Goal: Transaction & Acquisition: Purchase product/service

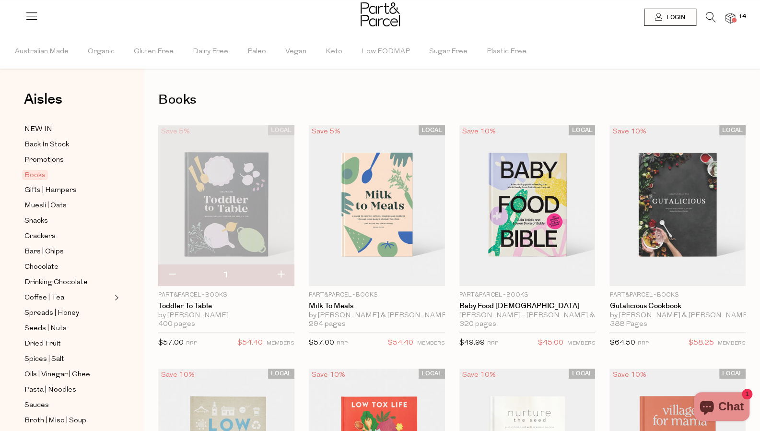
click at [710, 17] on icon at bounding box center [711, 17] width 10 height 11
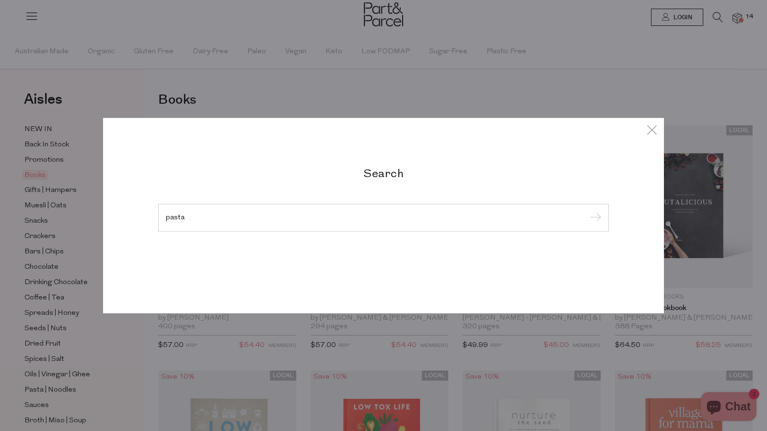
type input "pasta"
click at [587, 211] on input "submit" at bounding box center [594, 218] width 14 height 14
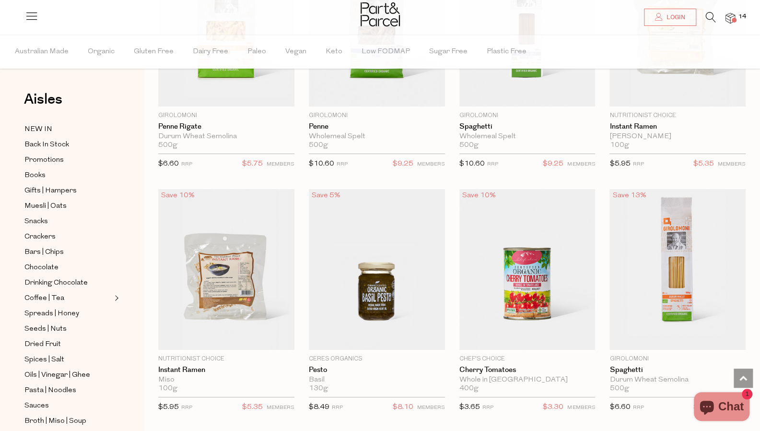
scroll to position [2109, 0]
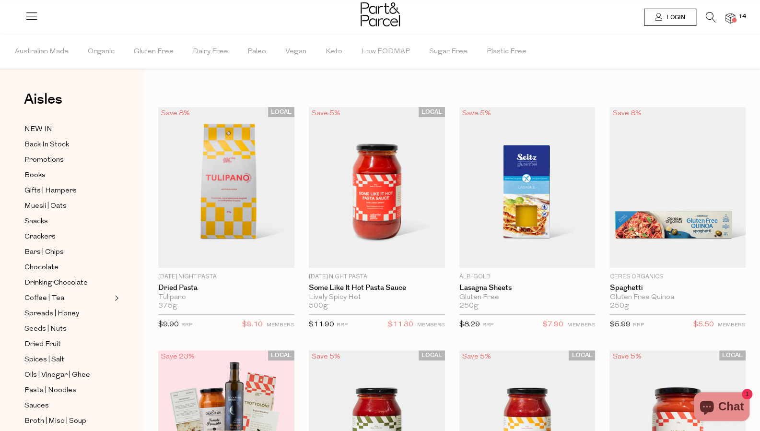
click at [736, 16] on span "14" at bounding box center [742, 16] width 12 height 9
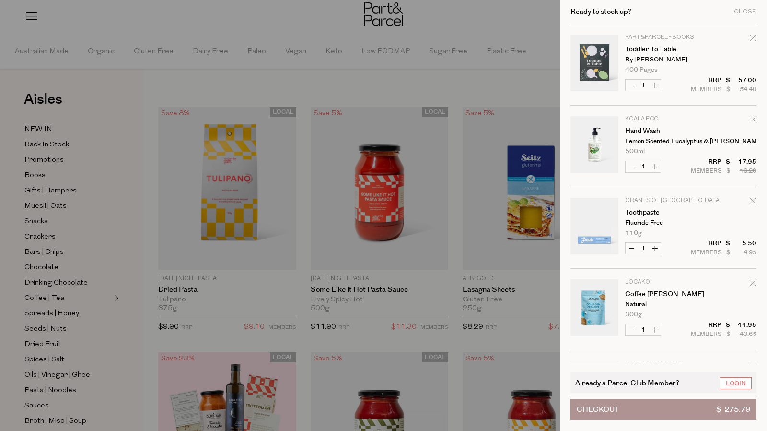
click at [657, 167] on button "Increase Hand Wash" at bounding box center [655, 166] width 12 height 11
type input "2"
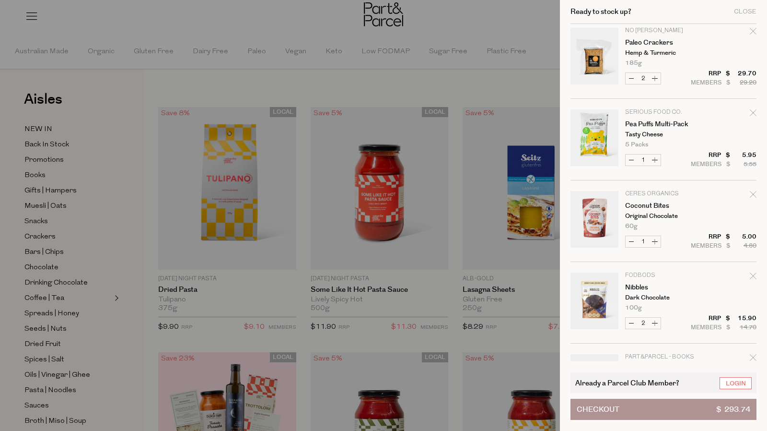
scroll to position [336, 0]
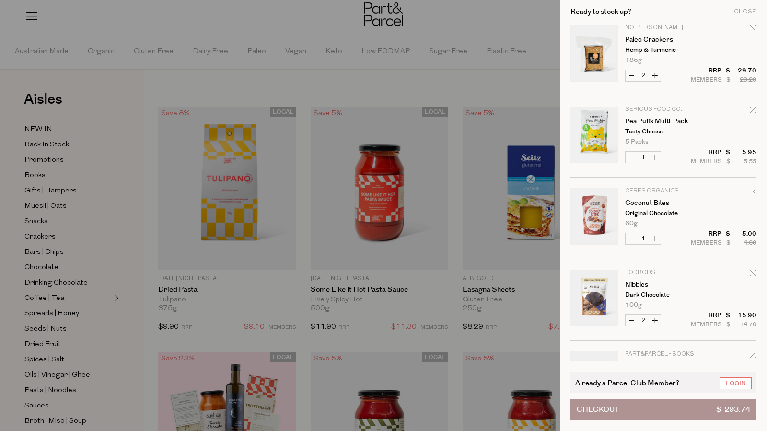
click at [753, 110] on icon "Remove Pea Puffs Multi-Pack" at bounding box center [753, 109] width 6 height 6
type input "Add Membership"
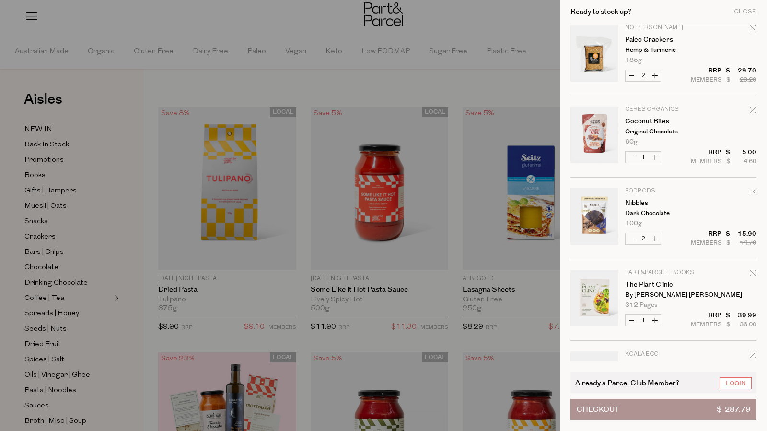
click at [753, 109] on icon "Remove Coconut Bites" at bounding box center [753, 109] width 7 height 7
type input "Add Membership"
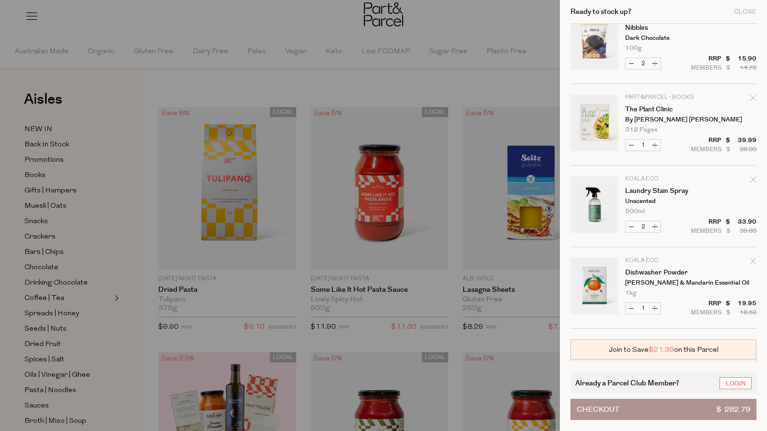
scroll to position [431, 0]
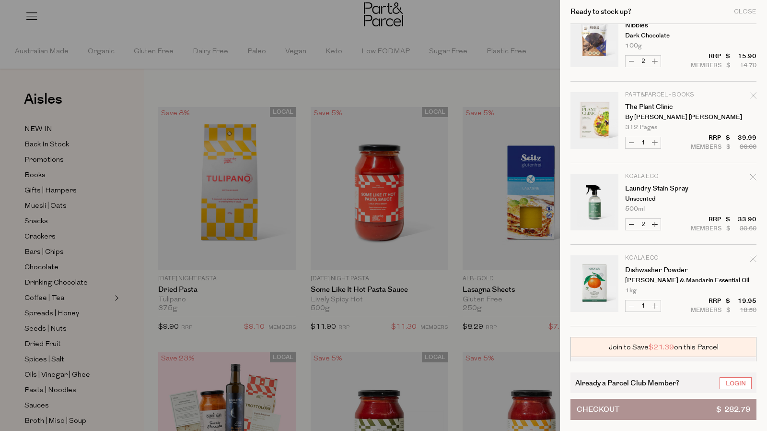
click at [752, 256] on icon "Remove Dishwasher Powder" at bounding box center [753, 258] width 7 height 7
type input "Add Membership"
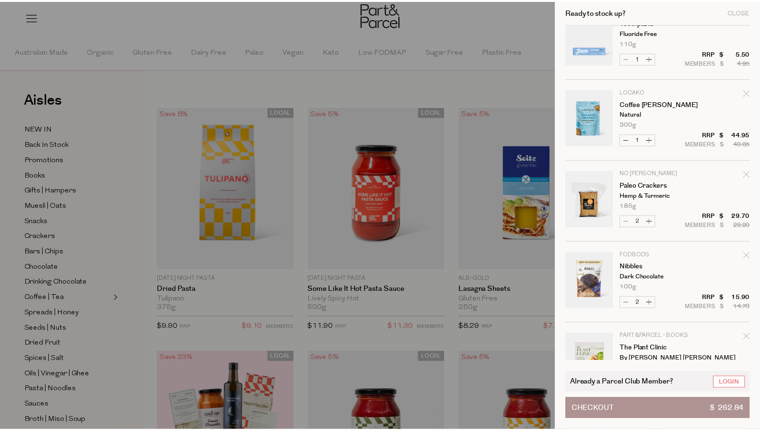
scroll to position [192, 0]
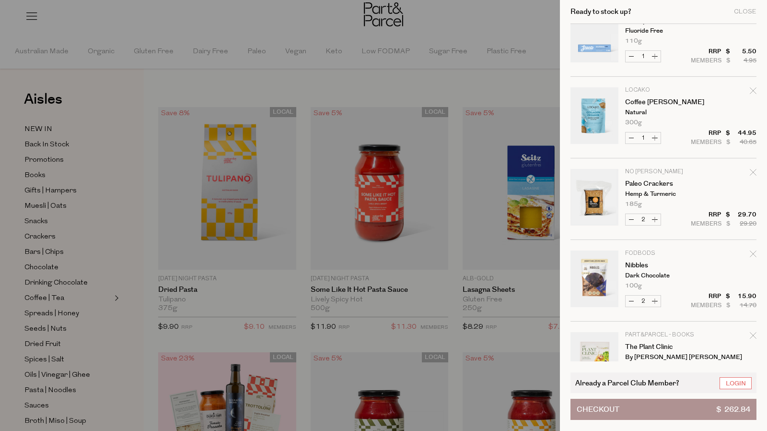
click at [154, 95] on div at bounding box center [383, 215] width 767 height 431
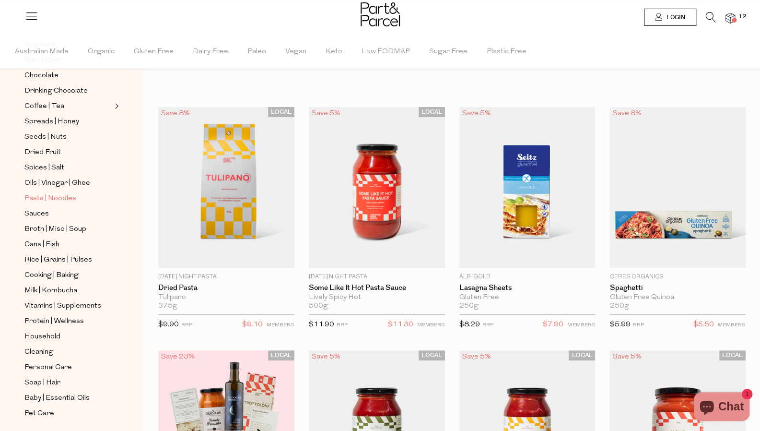
scroll to position [207, 0]
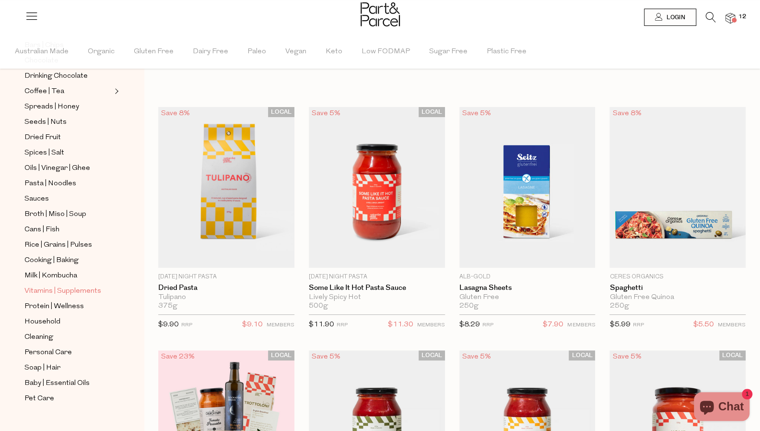
click at [79, 285] on span "Vitamins | Supplements" at bounding box center [62, 291] width 77 height 12
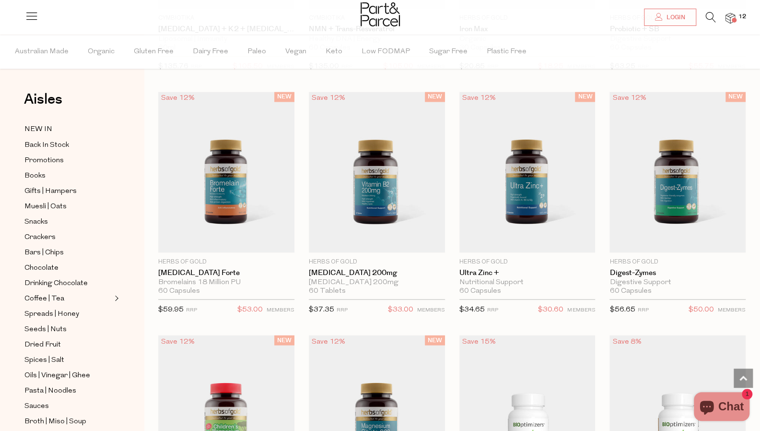
scroll to position [1007, 0]
